Goal: Find specific page/section: Find specific page/section

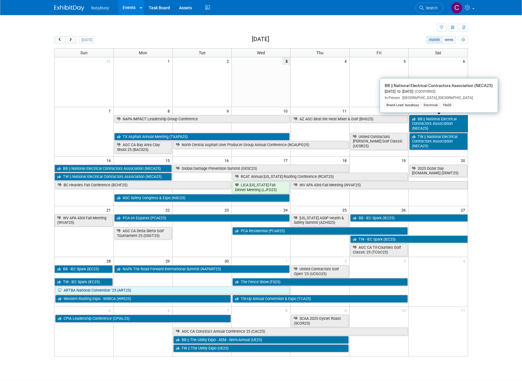
click at [421, 123] on link "BB || National Electrical Contractors Association (NECA25)" at bounding box center [438, 123] width 58 height 17
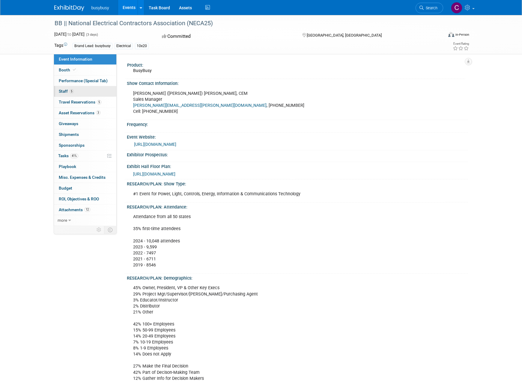
click at [78, 92] on link "5 Staff 5" at bounding box center [85, 91] width 62 height 10
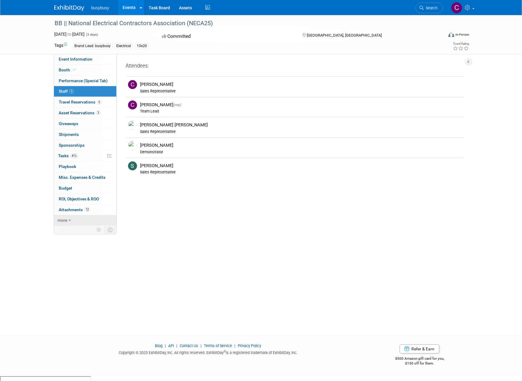
click at [67, 220] on span "more" at bounding box center [63, 220] width 10 height 5
click at [78, 104] on span "Travel Reservations 5" at bounding box center [80, 102] width 43 height 5
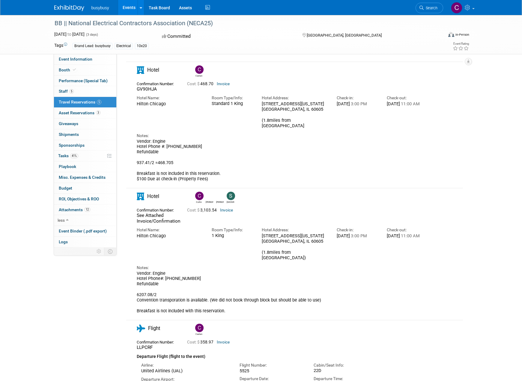
scroll to position [30, 0]
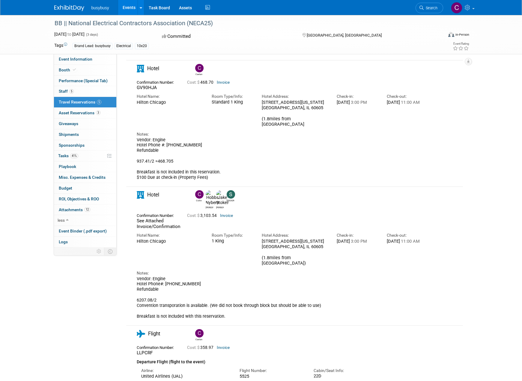
click at [153, 218] on span "See Attached Invoice/Confirmation" at bounding box center [159, 223] width 44 height 11
click at [229, 213] on link "Invoice" at bounding box center [226, 215] width 13 height 4
click at [74, 7] on img at bounding box center [69, 8] width 30 height 6
